Goal: Book appointment/travel/reservation

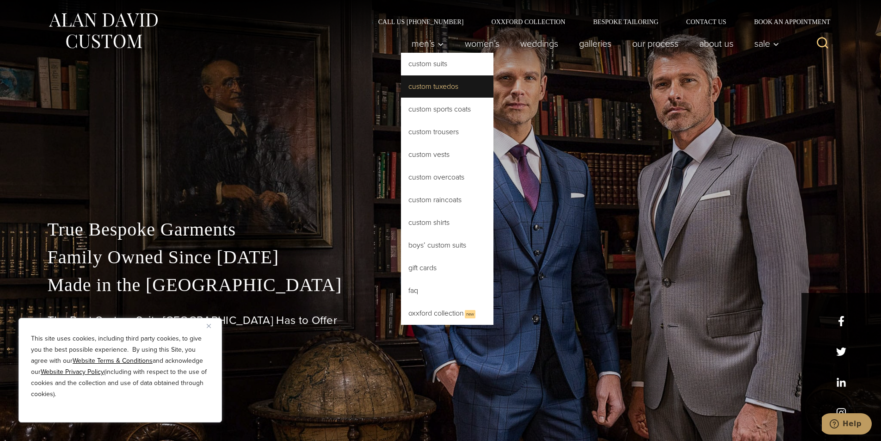
click at [434, 87] on link "Custom Tuxedos" at bounding box center [447, 86] width 93 height 22
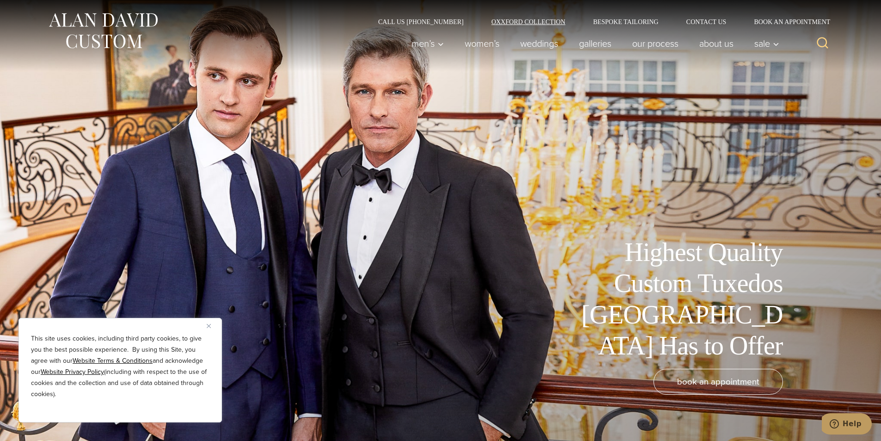
click at [510, 23] on link "Oxxford Collection" at bounding box center [529, 22] width 102 height 6
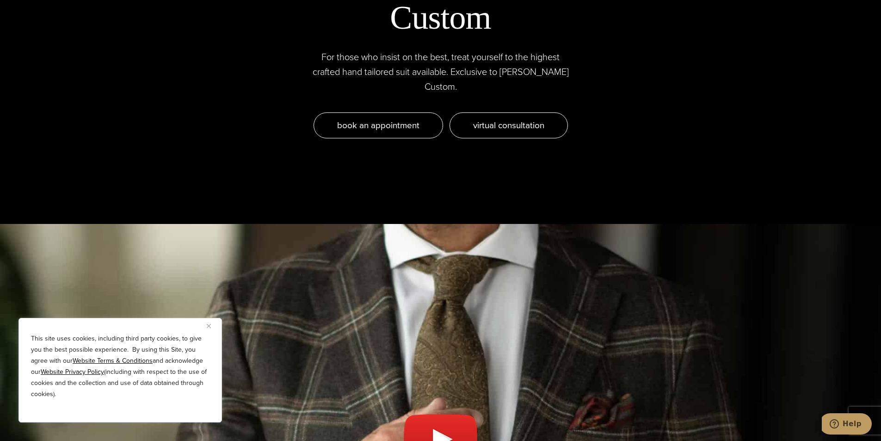
scroll to position [3655, 0]
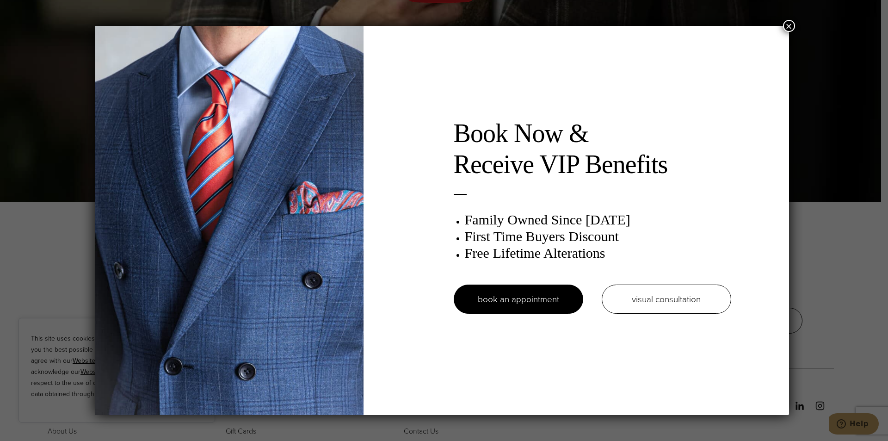
click at [784, 23] on div "Book Now & Receive VIP Benefits Family Owned Since 1913 First Time Buyers Disco…" at bounding box center [444, 220] width 888 height 441
